Goal: Navigation & Orientation: Find specific page/section

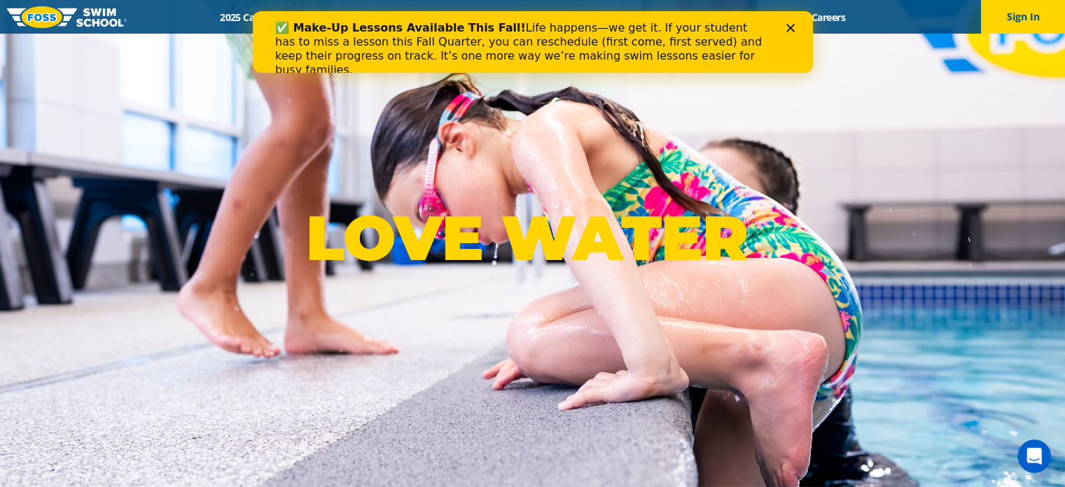
click at [788, 30] on polygon "Close" at bounding box center [790, 28] width 8 height 8
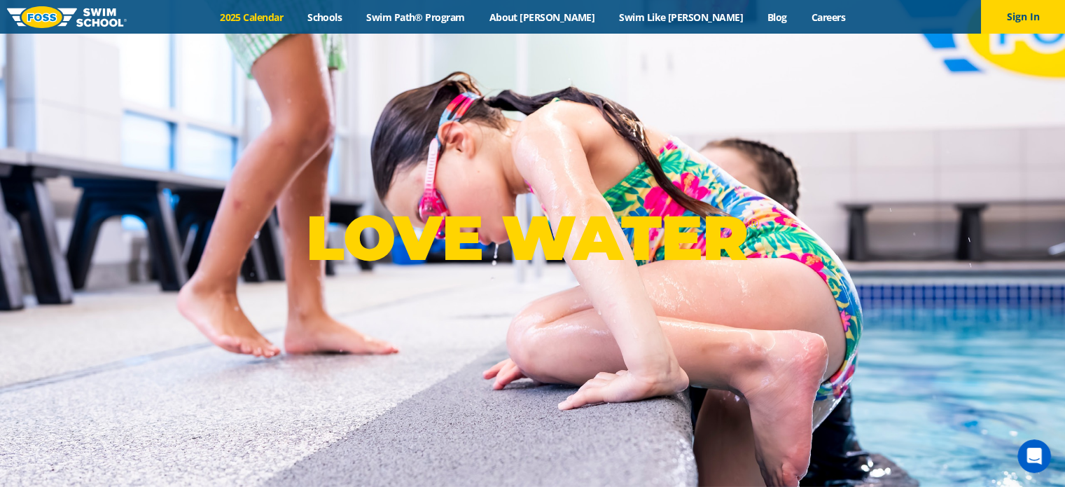
click at [296, 17] on link "2025 Calendar" at bounding box center [252, 17] width 88 height 13
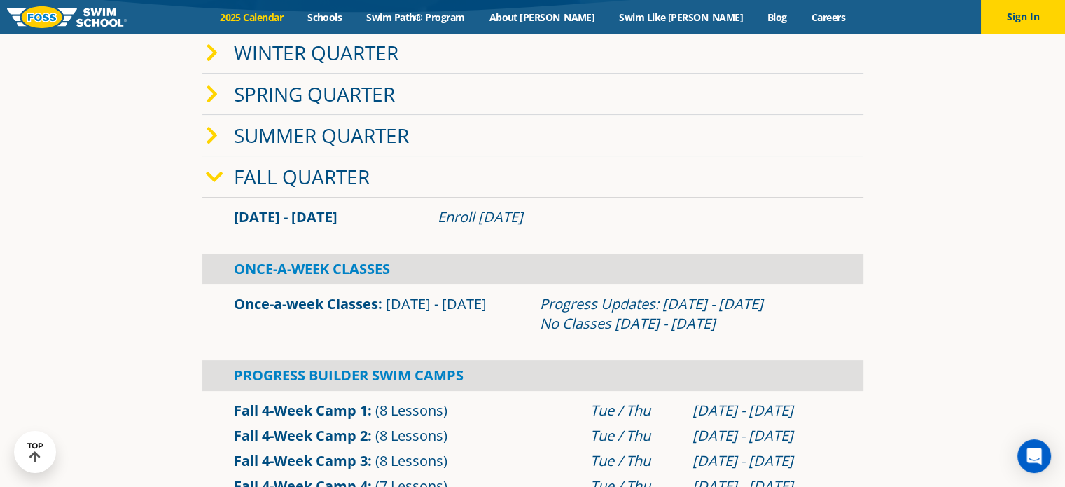
scroll to position [140, 0]
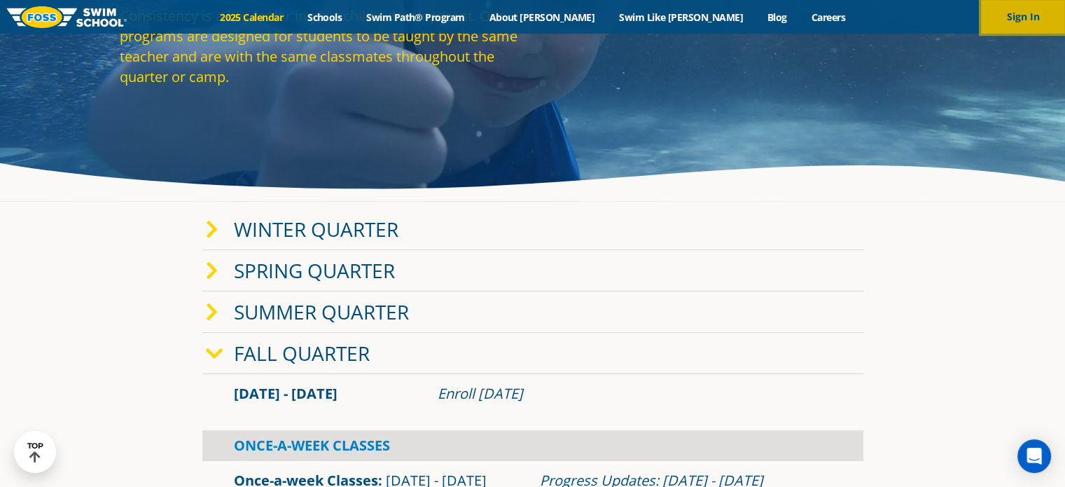
click at [1016, 8] on button "Sign In" at bounding box center [1023, 17] width 84 height 34
